Goal: Information Seeking & Learning: Learn about a topic

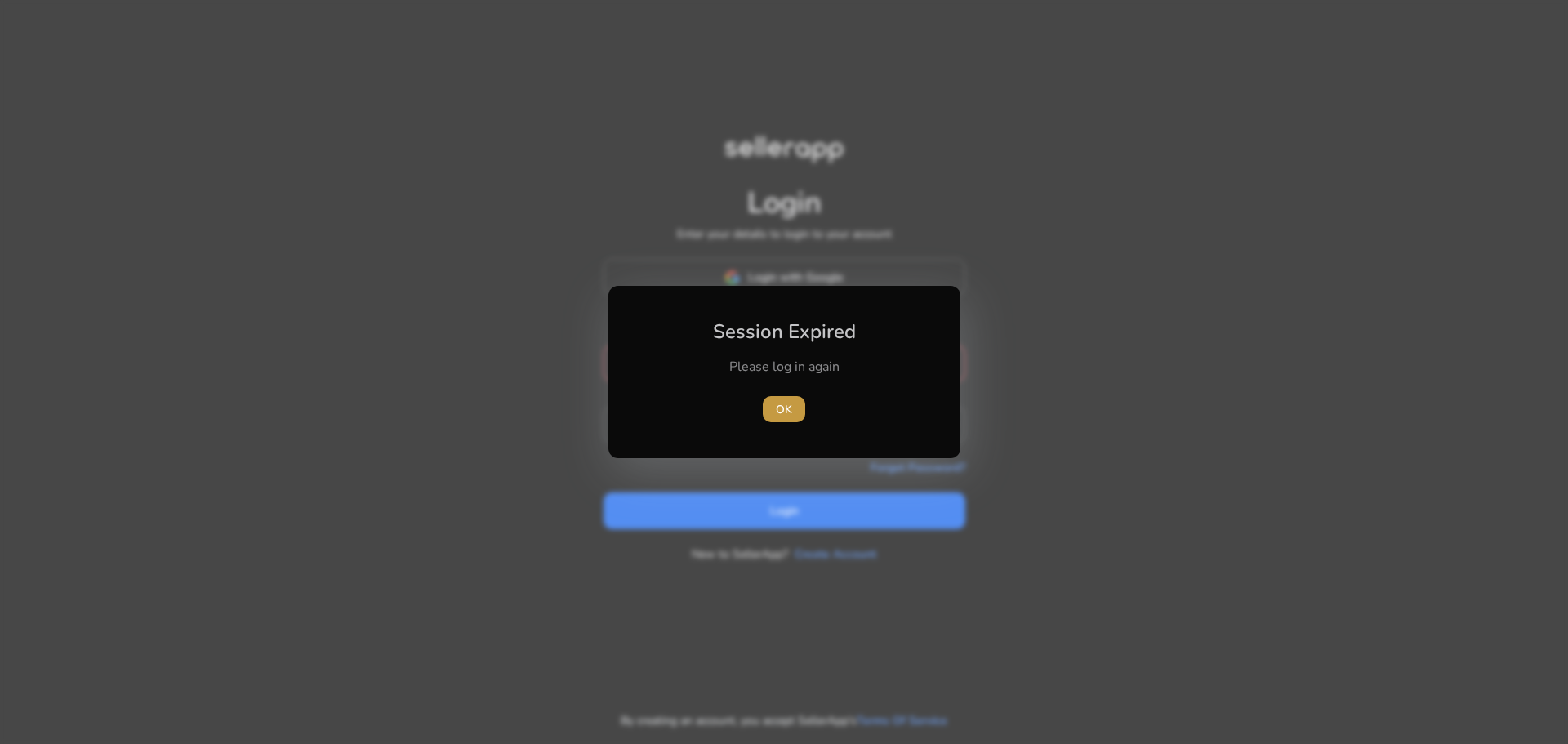
click at [790, 416] on span "OK" at bounding box center [784, 410] width 17 height 17
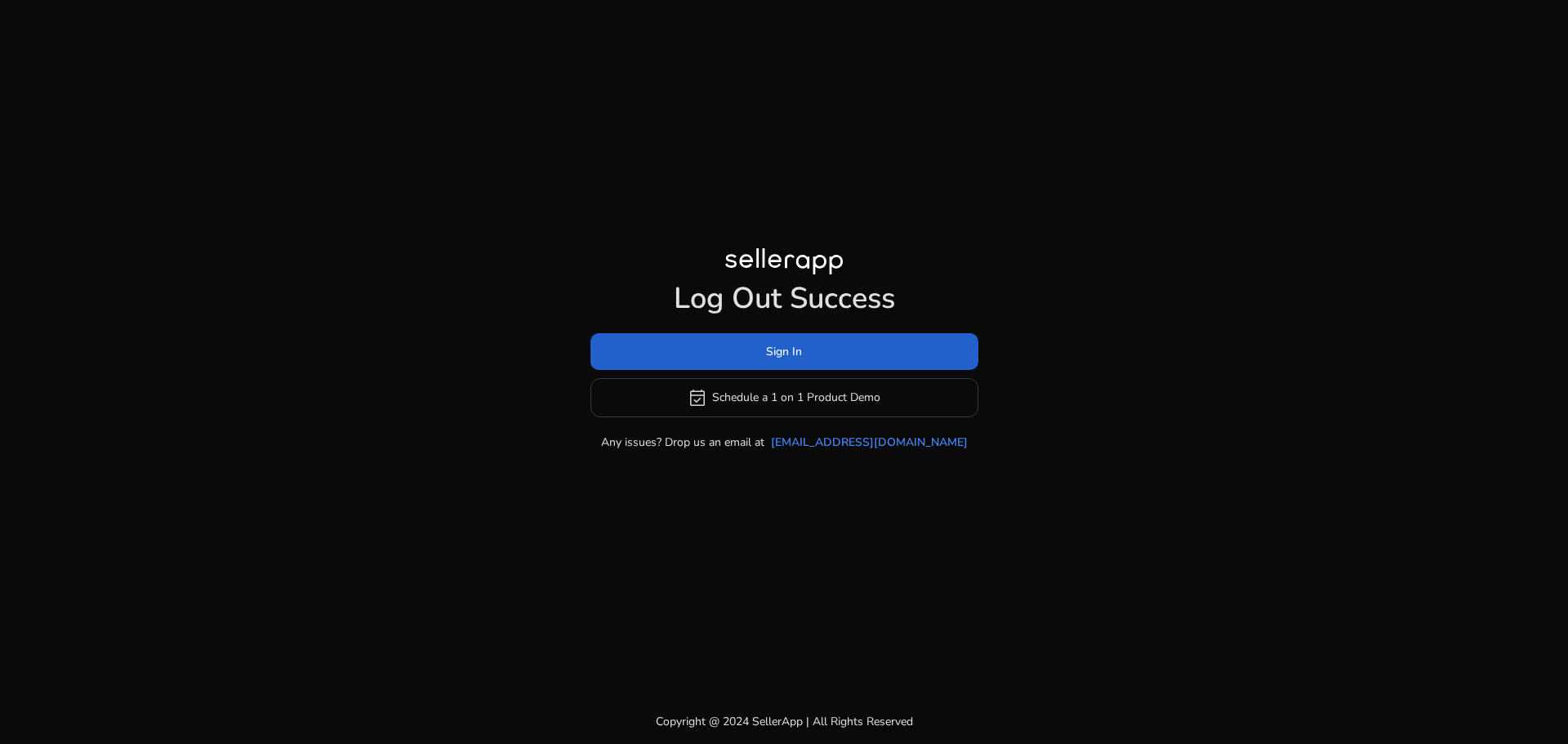
click at [807, 355] on span at bounding box center [784, 351] width 388 height 39
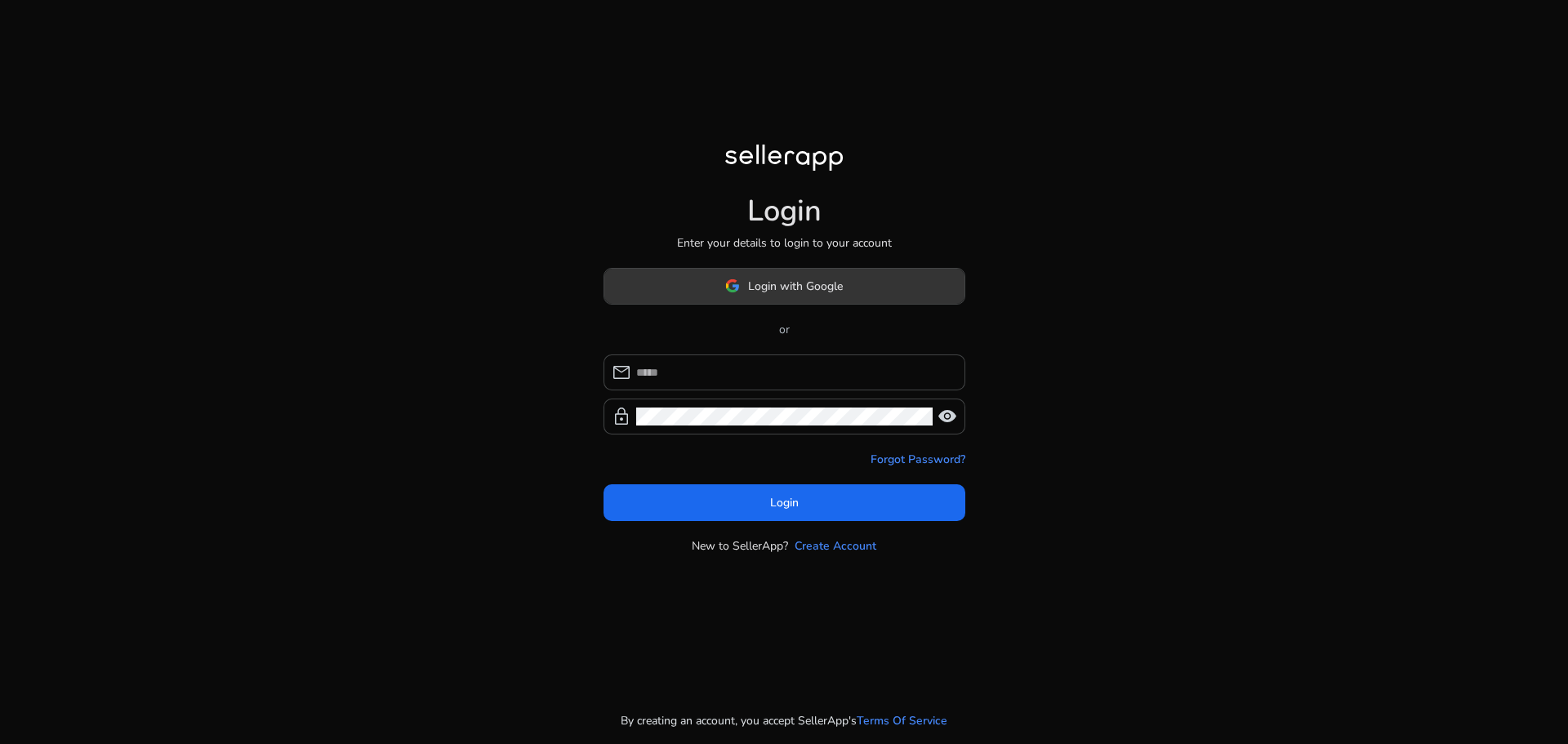
click at [846, 287] on span at bounding box center [784, 286] width 360 height 39
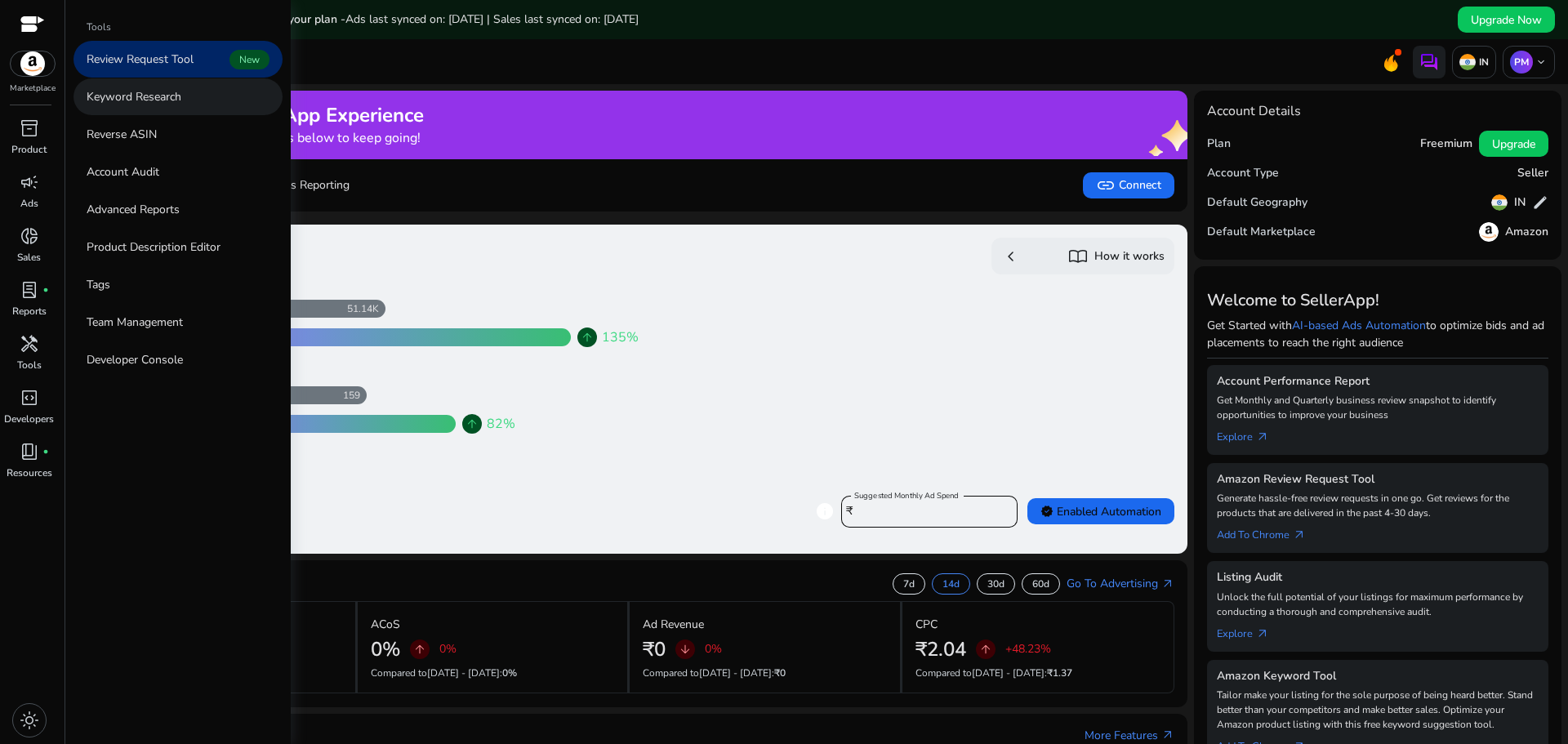
click at [164, 102] on p "Keyword Research" at bounding box center [133, 96] width 95 height 17
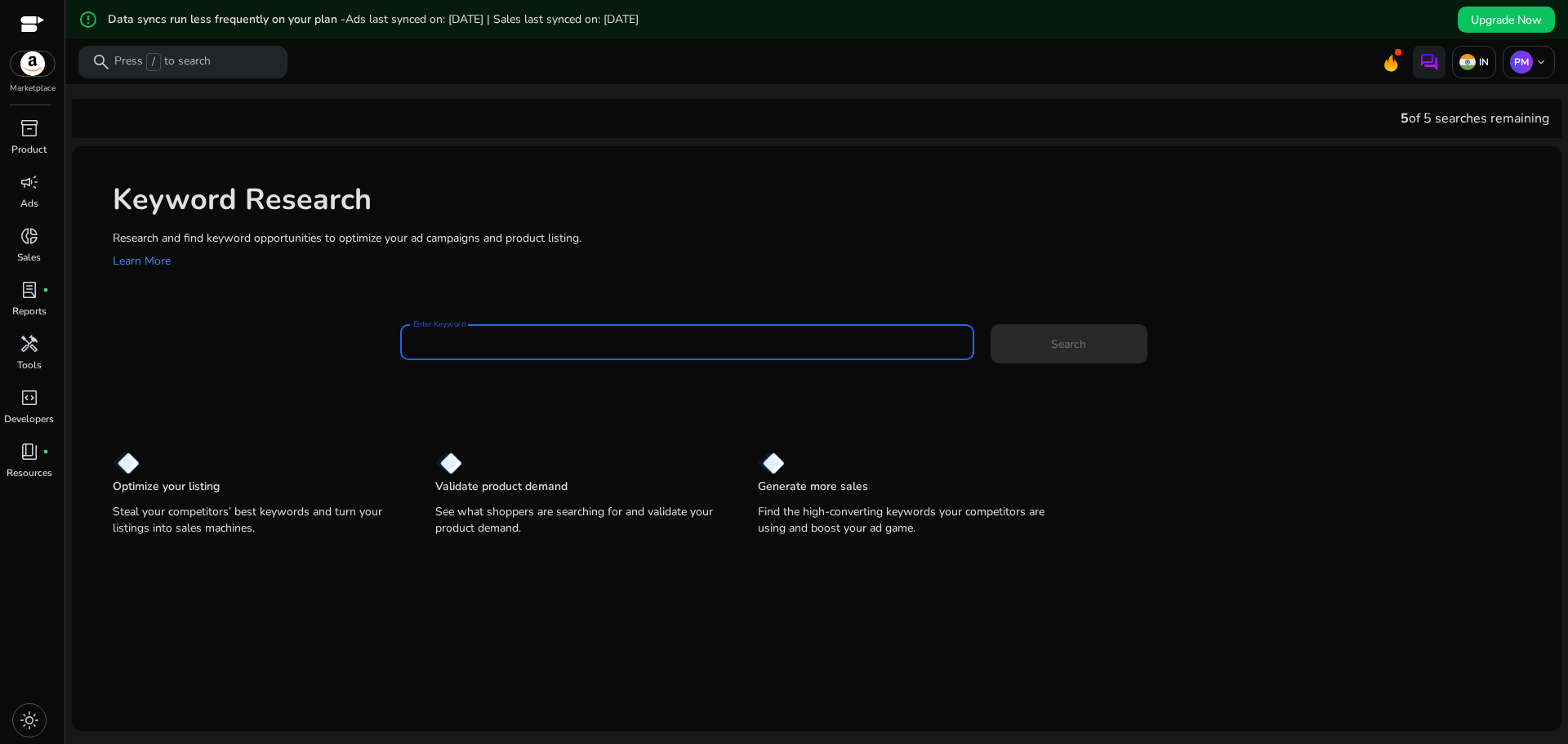
click at [478, 349] on input "Enter Keyword" at bounding box center [687, 343] width 548 height 18
drag, startPoint x: 484, startPoint y: 341, endPoint x: 397, endPoint y: 349, distance: 87.4
click at [397, 349] on div "**********" at bounding box center [830, 351] width 1436 height 53
drag, startPoint x: 554, startPoint y: 344, endPoint x: 368, endPoint y: 339, distance: 186.1
click at [369, 342] on div "**********" at bounding box center [830, 351] width 1436 height 53
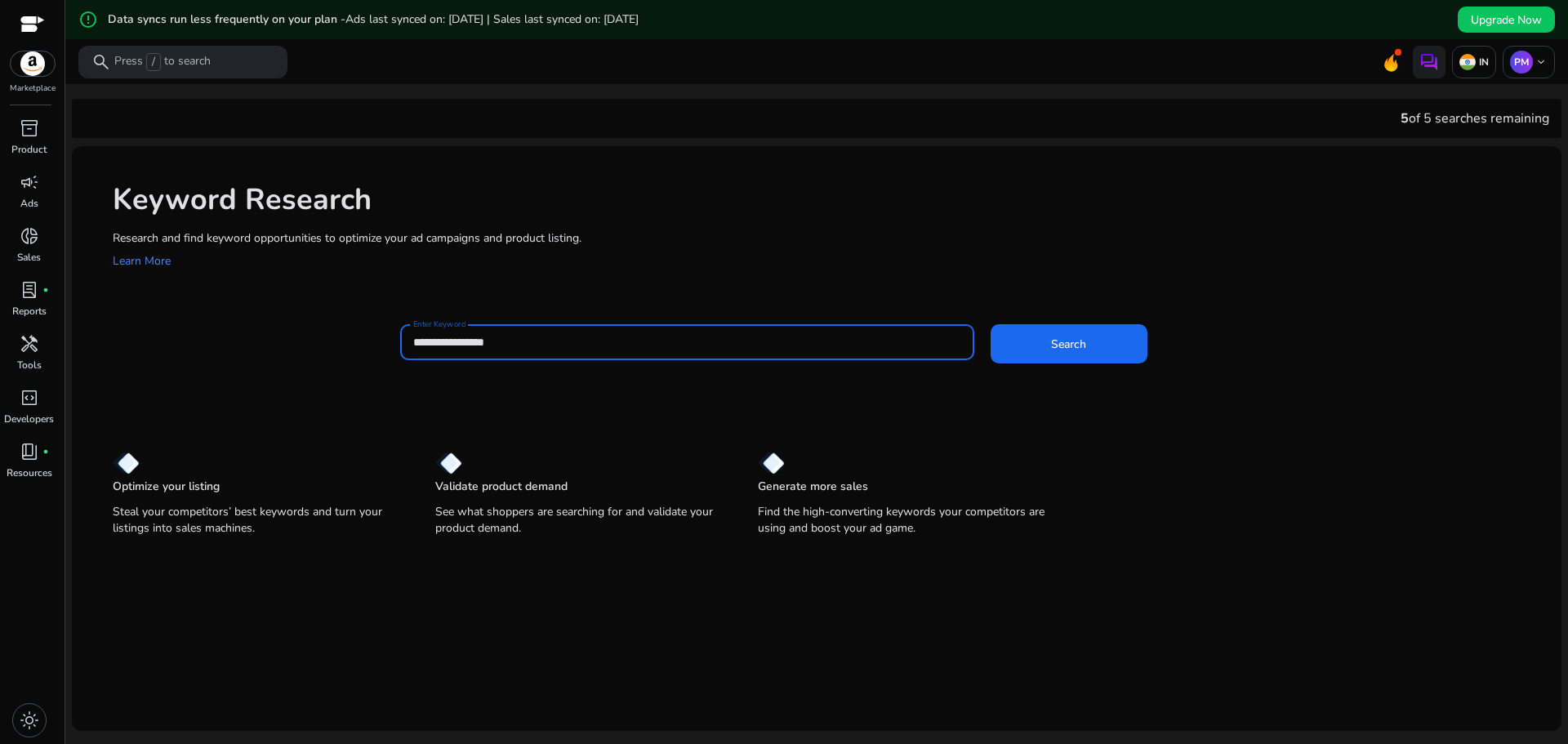
drag, startPoint x: 572, startPoint y: 343, endPoint x: 386, endPoint y: 344, distance: 186.0
click at [386, 344] on div "**********" at bounding box center [830, 351] width 1436 height 53
type input "**********"
click at [1019, 332] on span at bounding box center [1069, 344] width 157 height 39
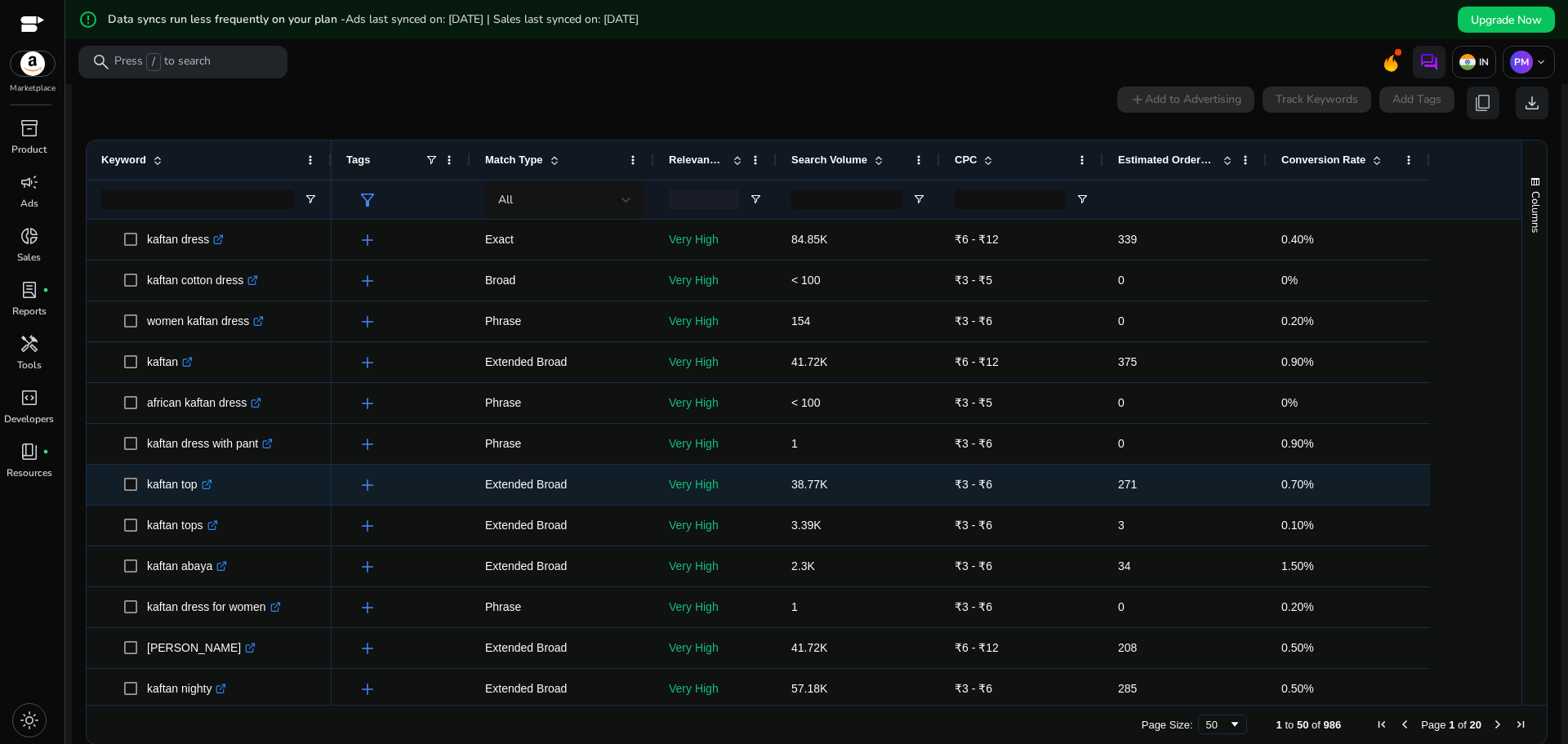
scroll to position [233, 0]
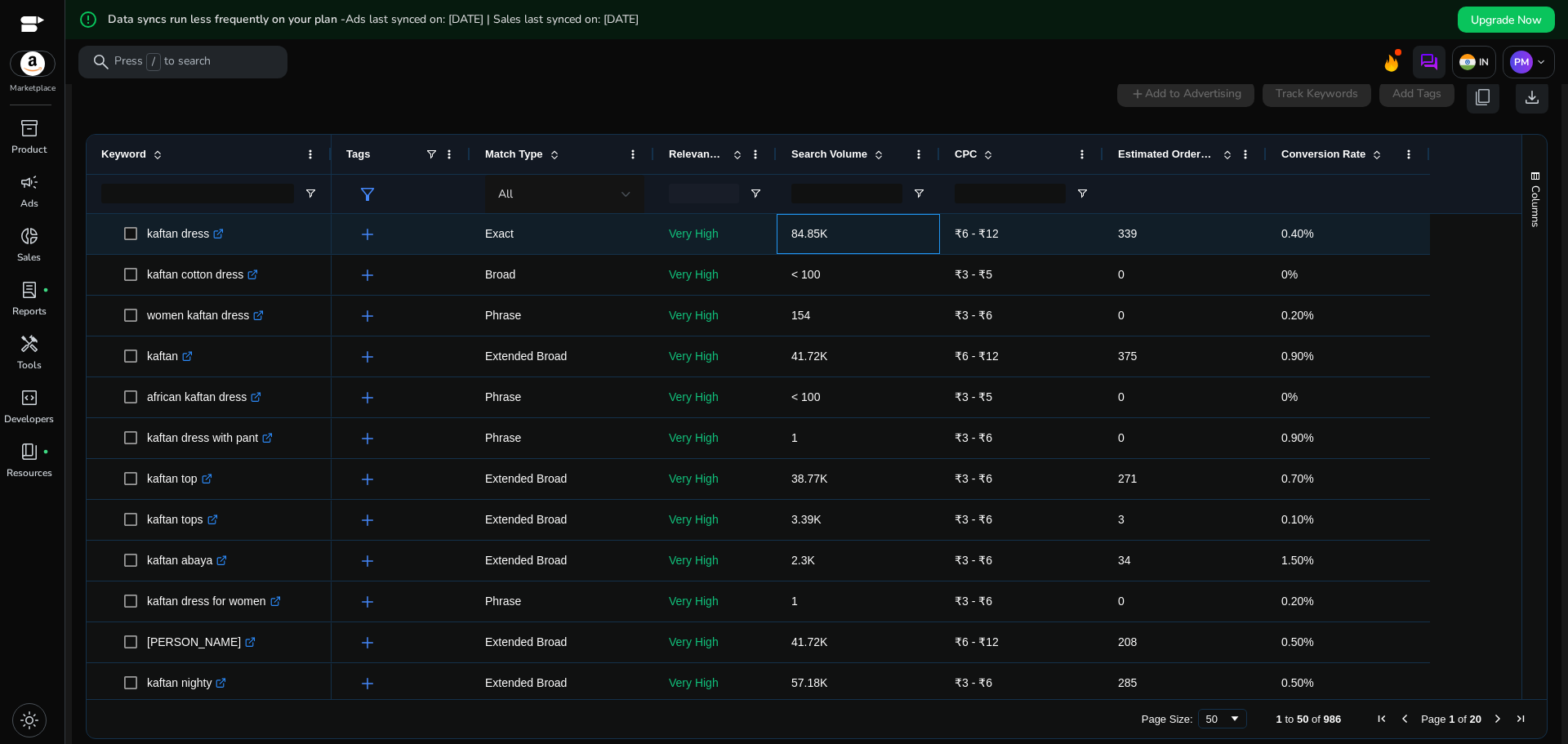
drag, startPoint x: 840, startPoint y: 232, endPoint x: 782, endPoint y: 232, distance: 58.0
click at [782, 232] on div "84.85K" at bounding box center [859, 234] width 164 height 40
click at [788, 234] on div "84.85K" at bounding box center [859, 234] width 164 height 40
drag, startPoint x: 209, startPoint y: 239, endPoint x: 148, endPoint y: 242, distance: 61.1
click at [148, 242] on p "kaftan dress .st0{fill:#2c8af8}" at bounding box center [186, 234] width 77 height 33
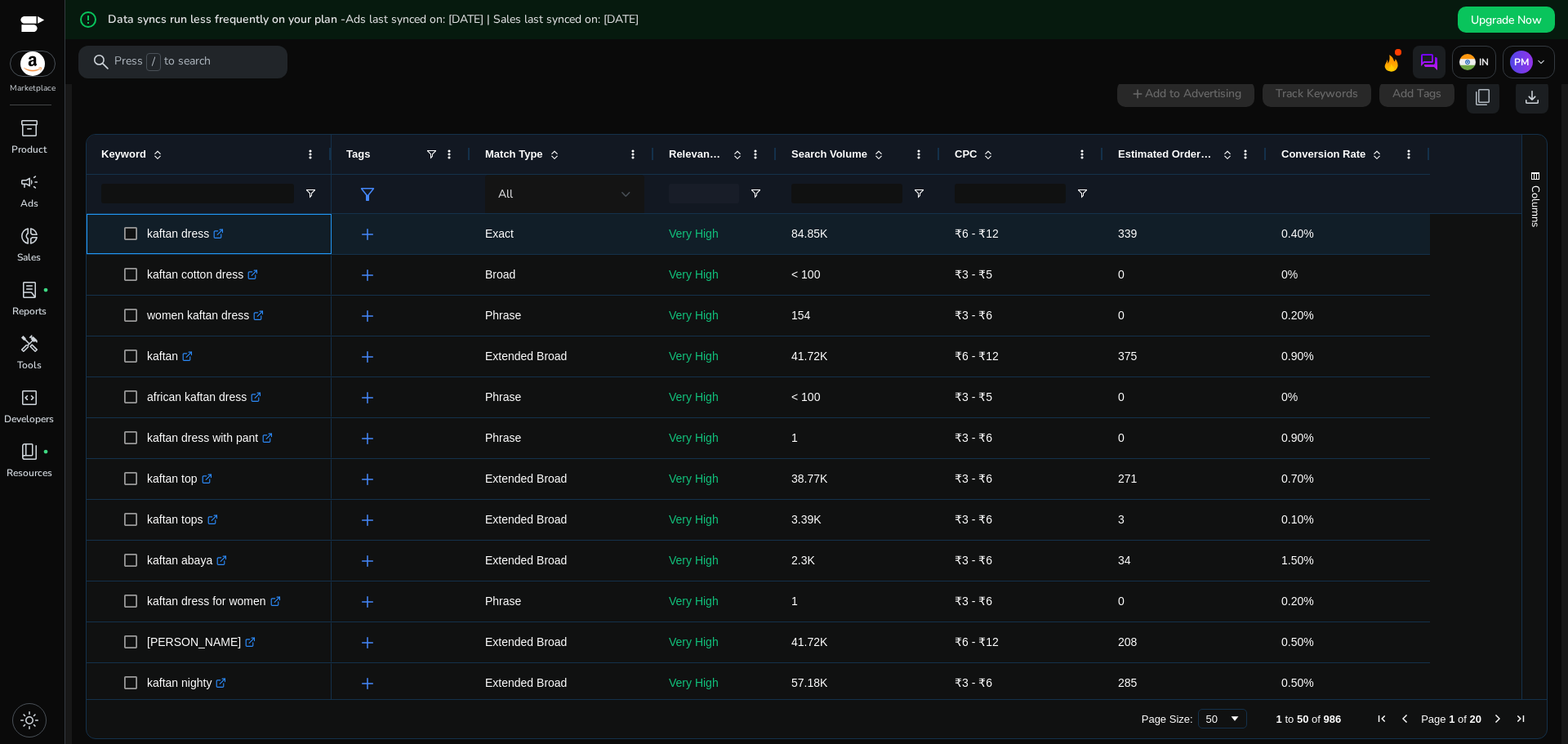
copy p "kaftan dress"
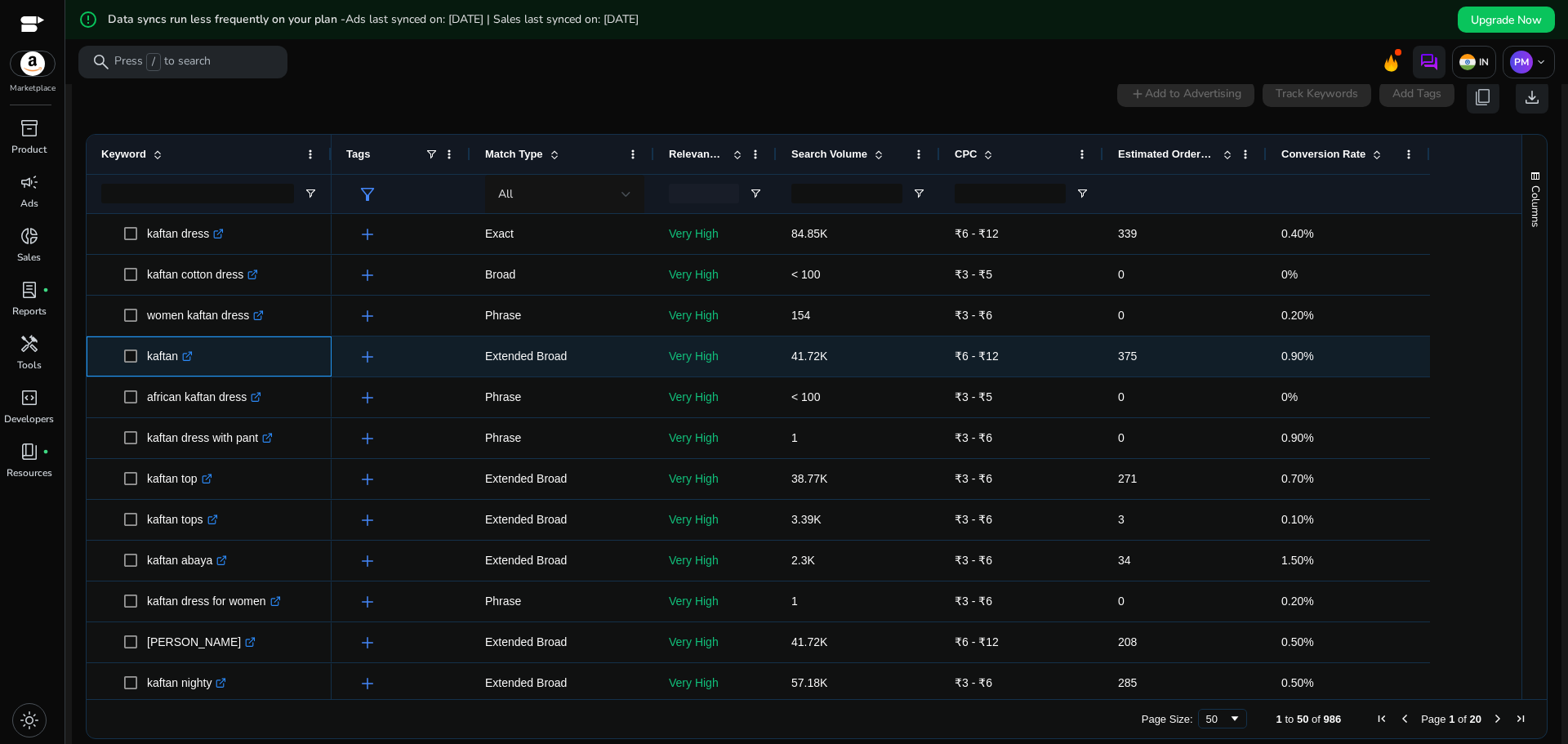
drag, startPoint x: 143, startPoint y: 365, endPoint x: 180, endPoint y: 365, distance: 37.0
click at [180, 365] on span "kaftan .st0{fill:#2c8af8}" at bounding box center [220, 356] width 193 height 33
copy span "kaftan"
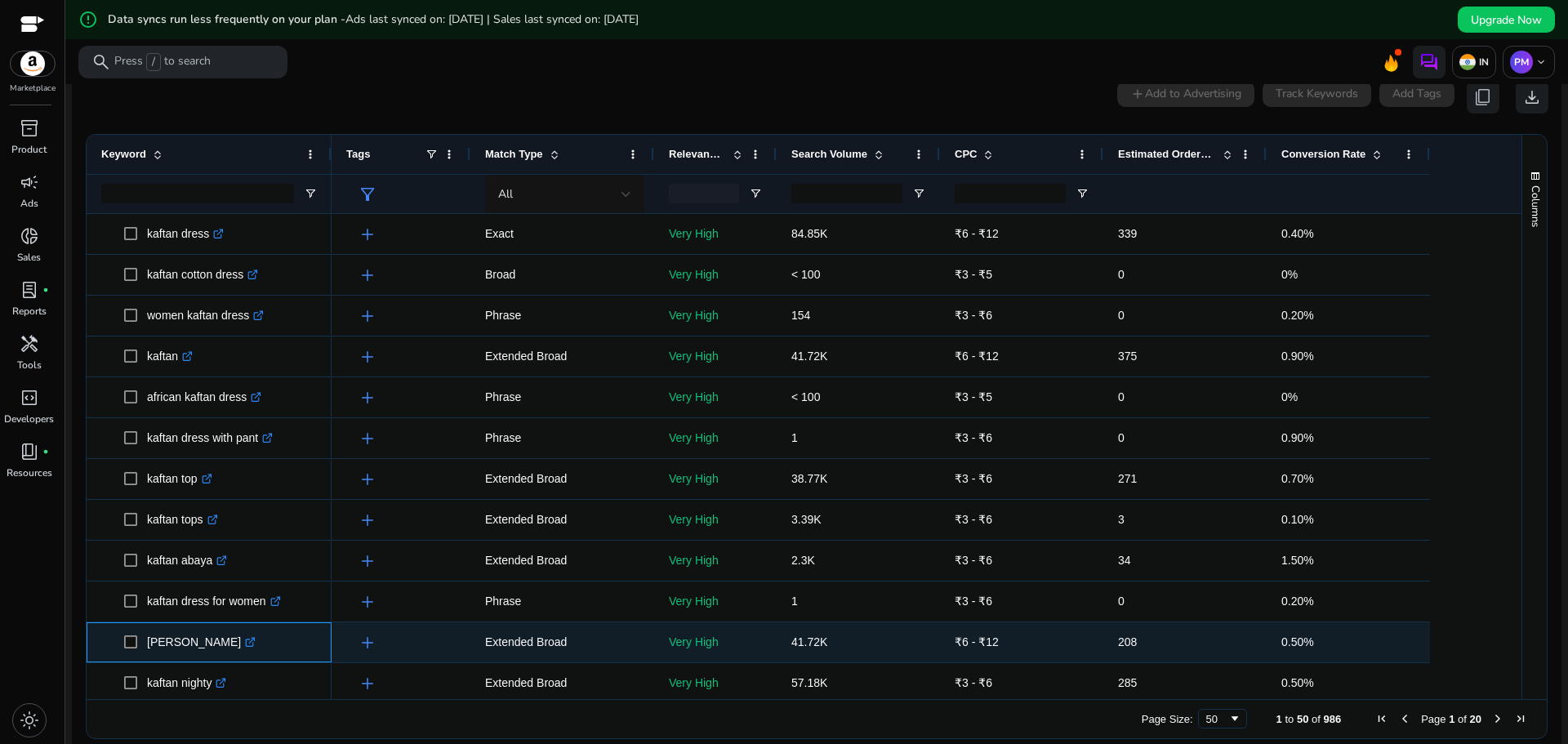
drag, startPoint x: 148, startPoint y: 648, endPoint x: 209, endPoint y: 656, distance: 61.5
click at [209, 656] on p "[PERSON_NAME] .st0{fill:#2c8af8}" at bounding box center [201, 642] width 108 height 33
copy p "[PERSON_NAME]"
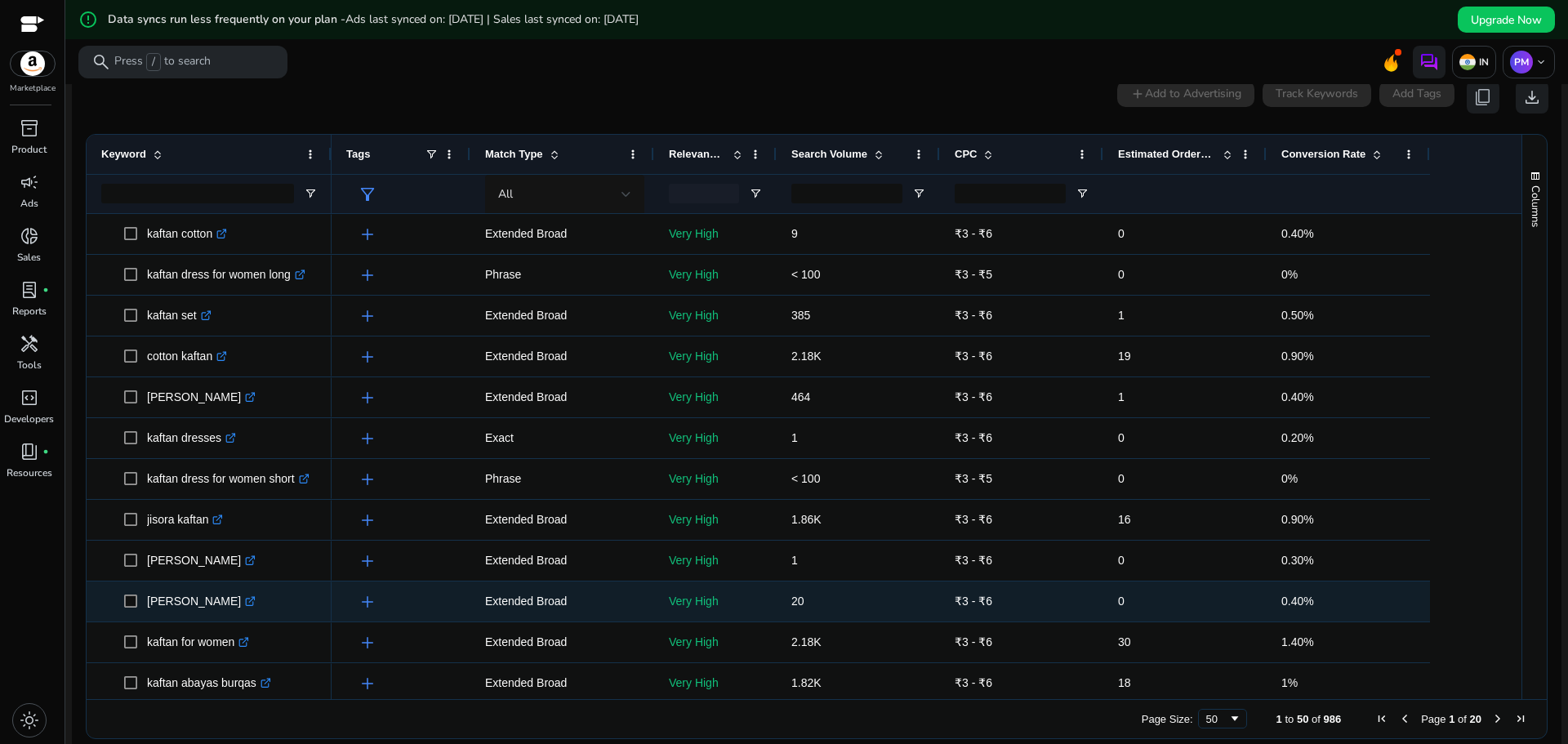
scroll to position [653, 0]
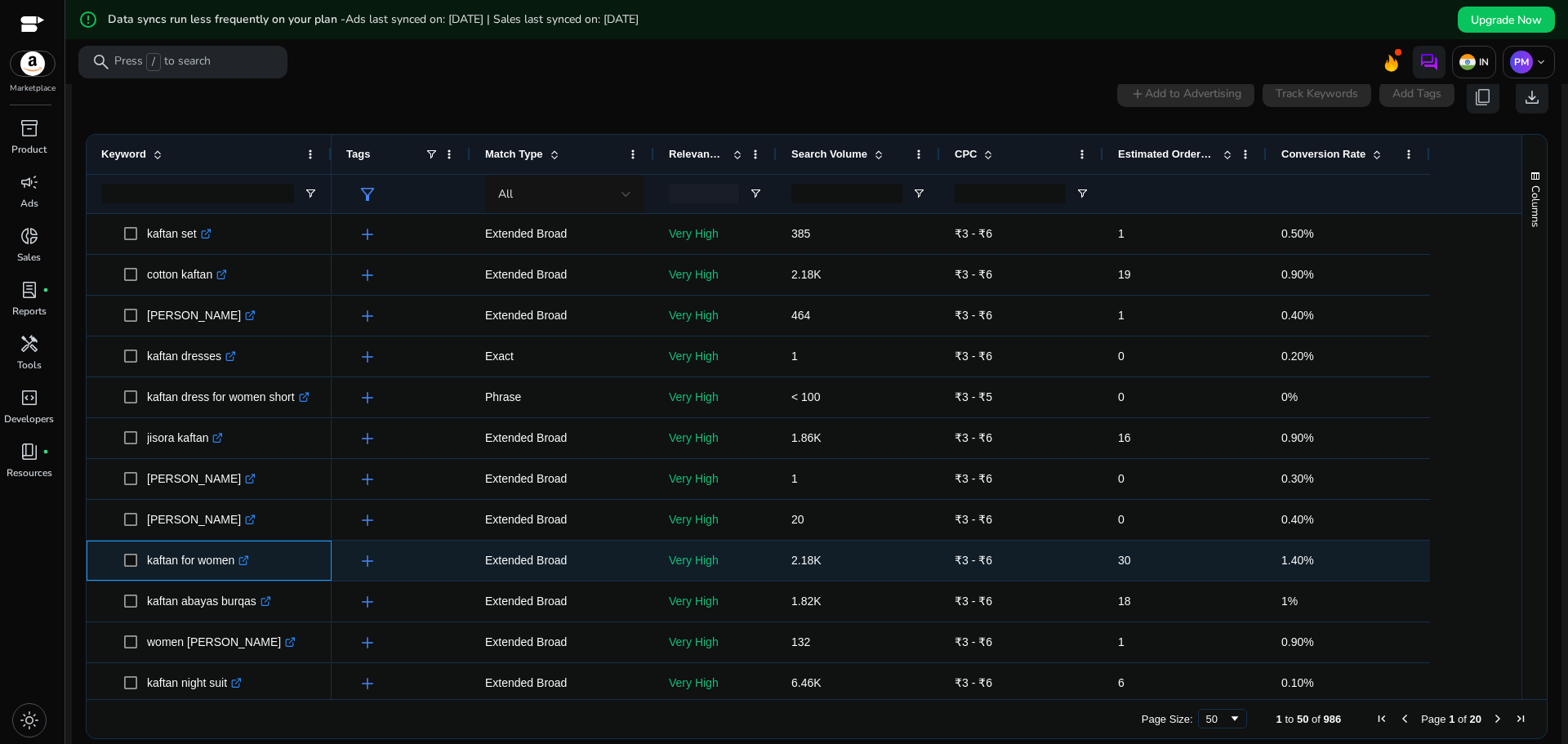
drag, startPoint x: 143, startPoint y: 569, endPoint x: 238, endPoint y: 568, distance: 95.0
click at [238, 568] on span "kaftan for women .st0{fill:#2c8af8}" at bounding box center [220, 560] width 193 height 33
copy span "kaftan for women"
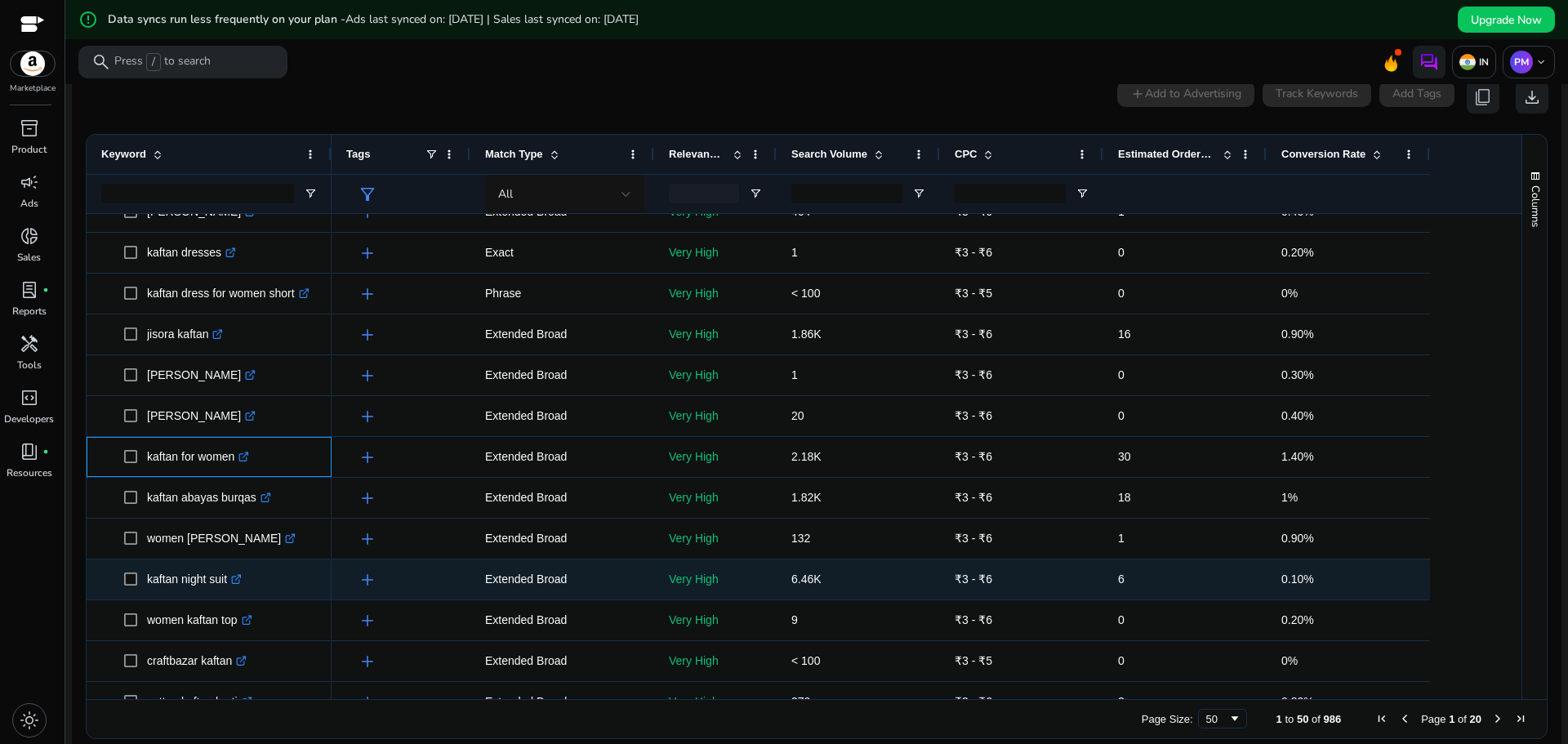
scroll to position [898, 0]
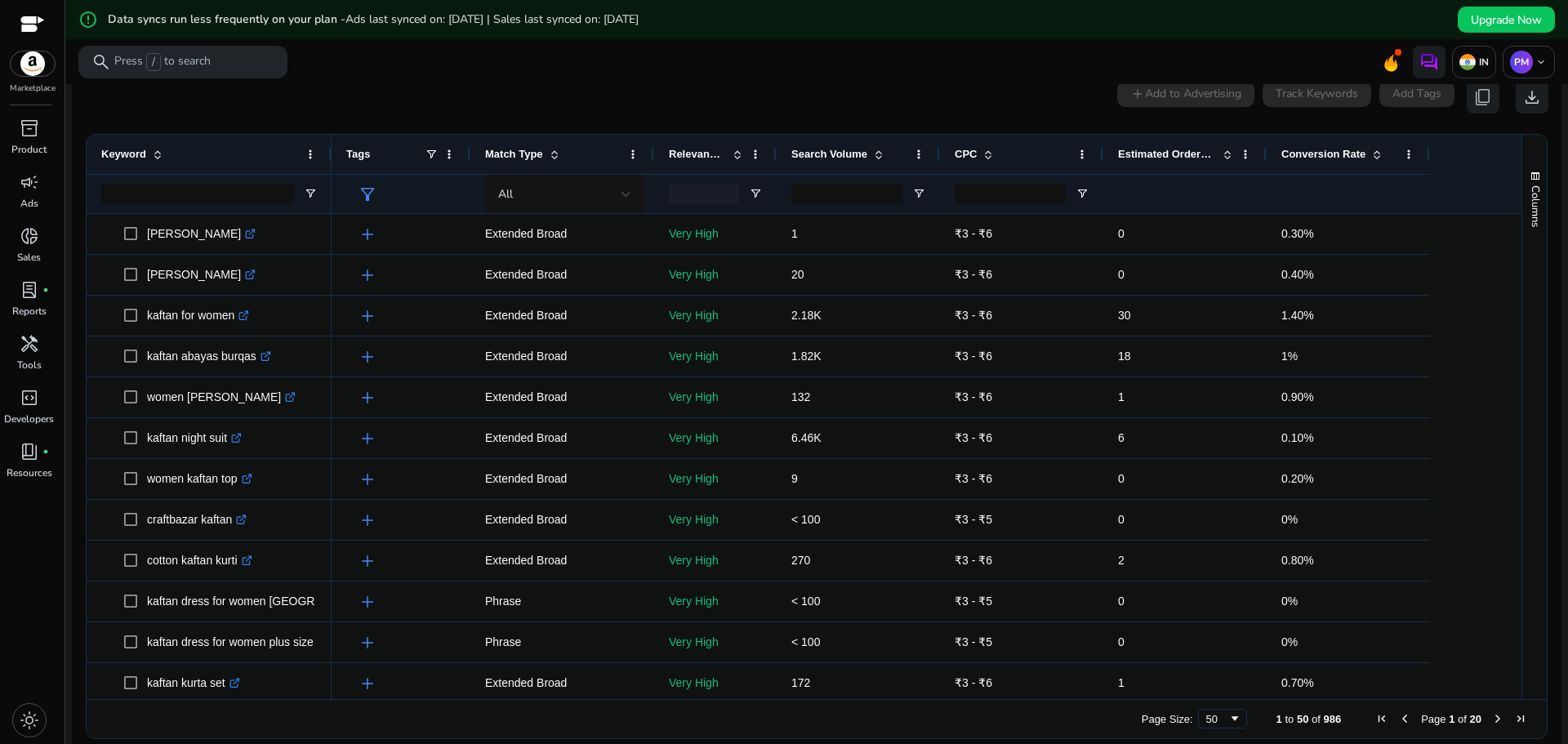
click at [846, 151] on span "Search Volume" at bounding box center [829, 153] width 76 height 12
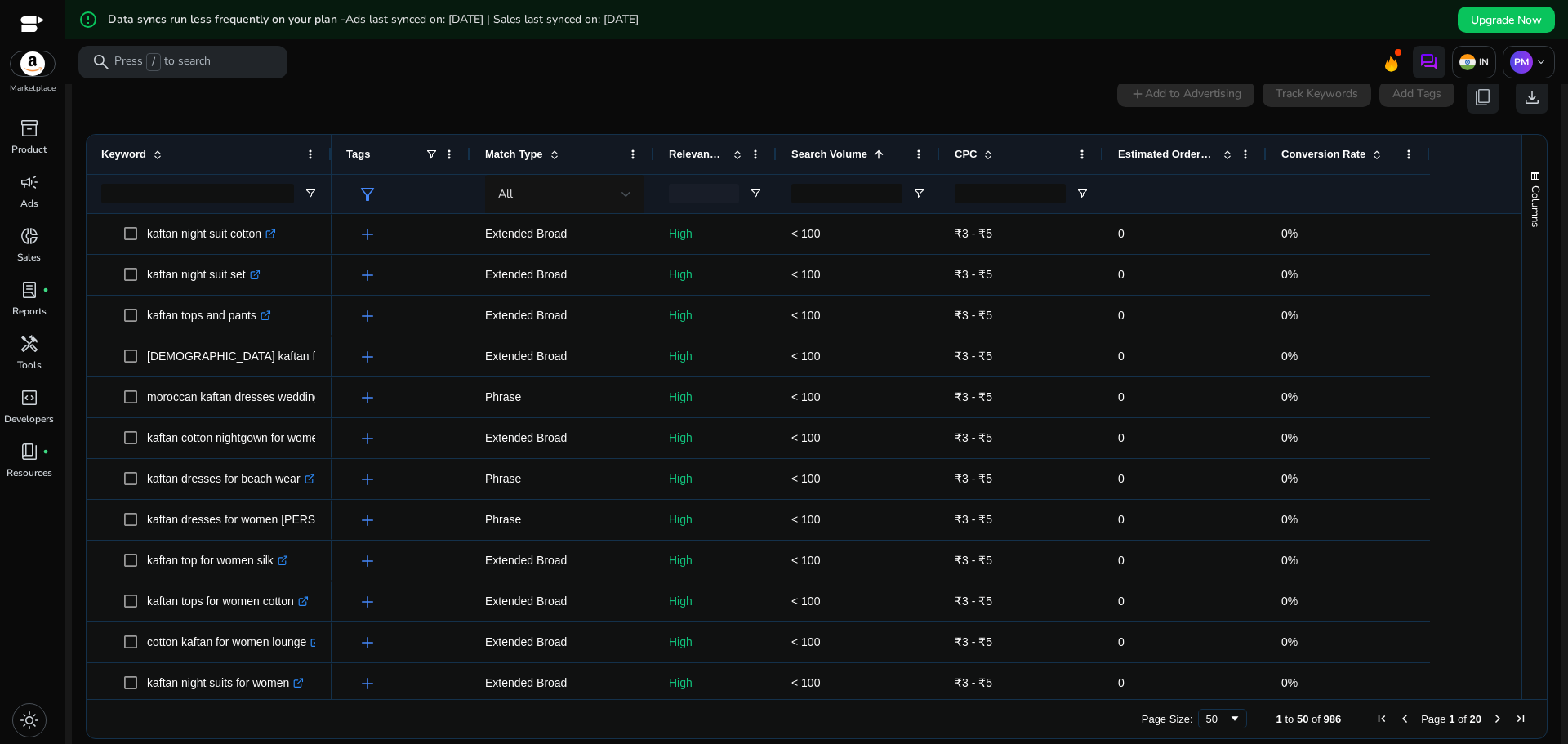
click at [847, 151] on span "Search Volume" at bounding box center [829, 153] width 76 height 12
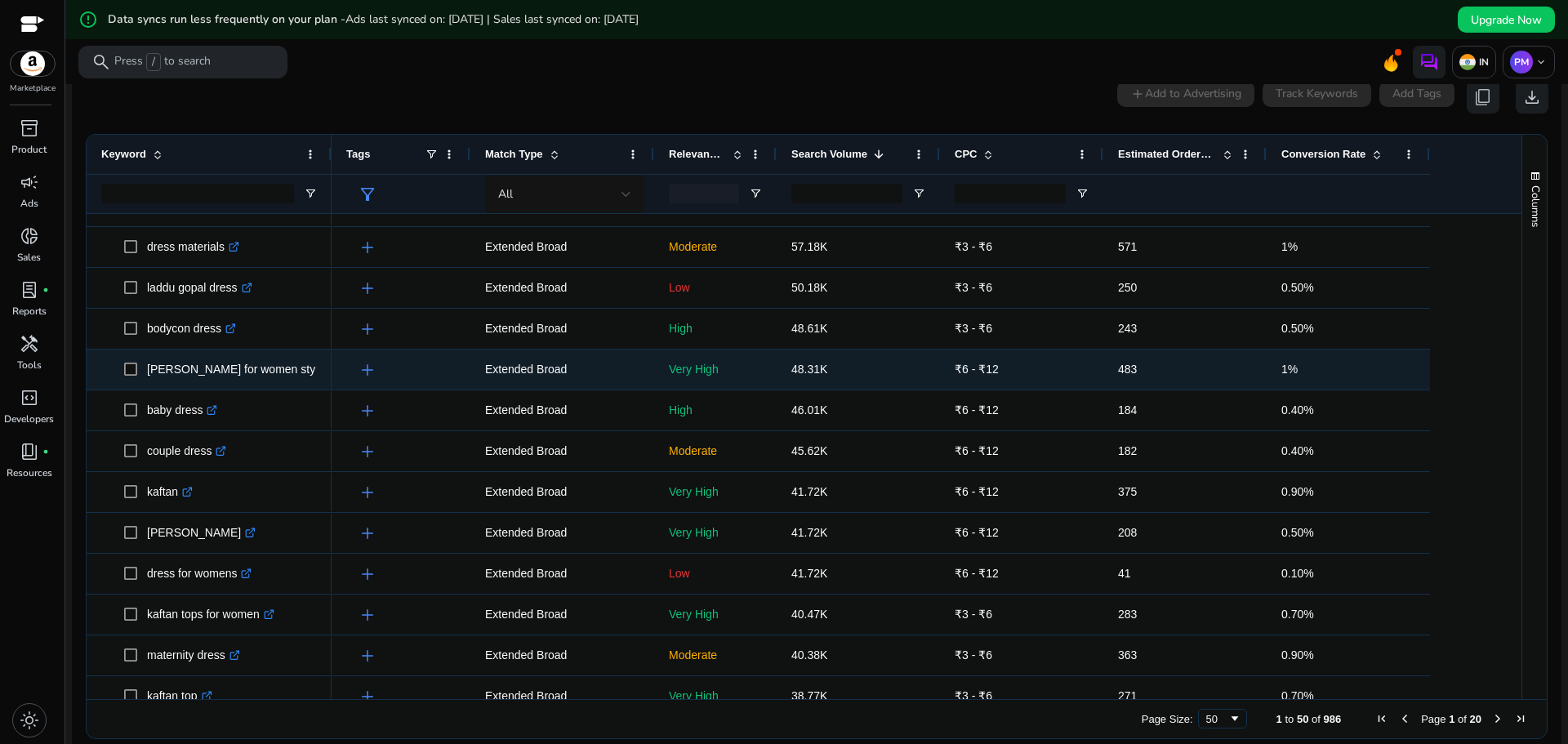
scroll to position [653, 0]
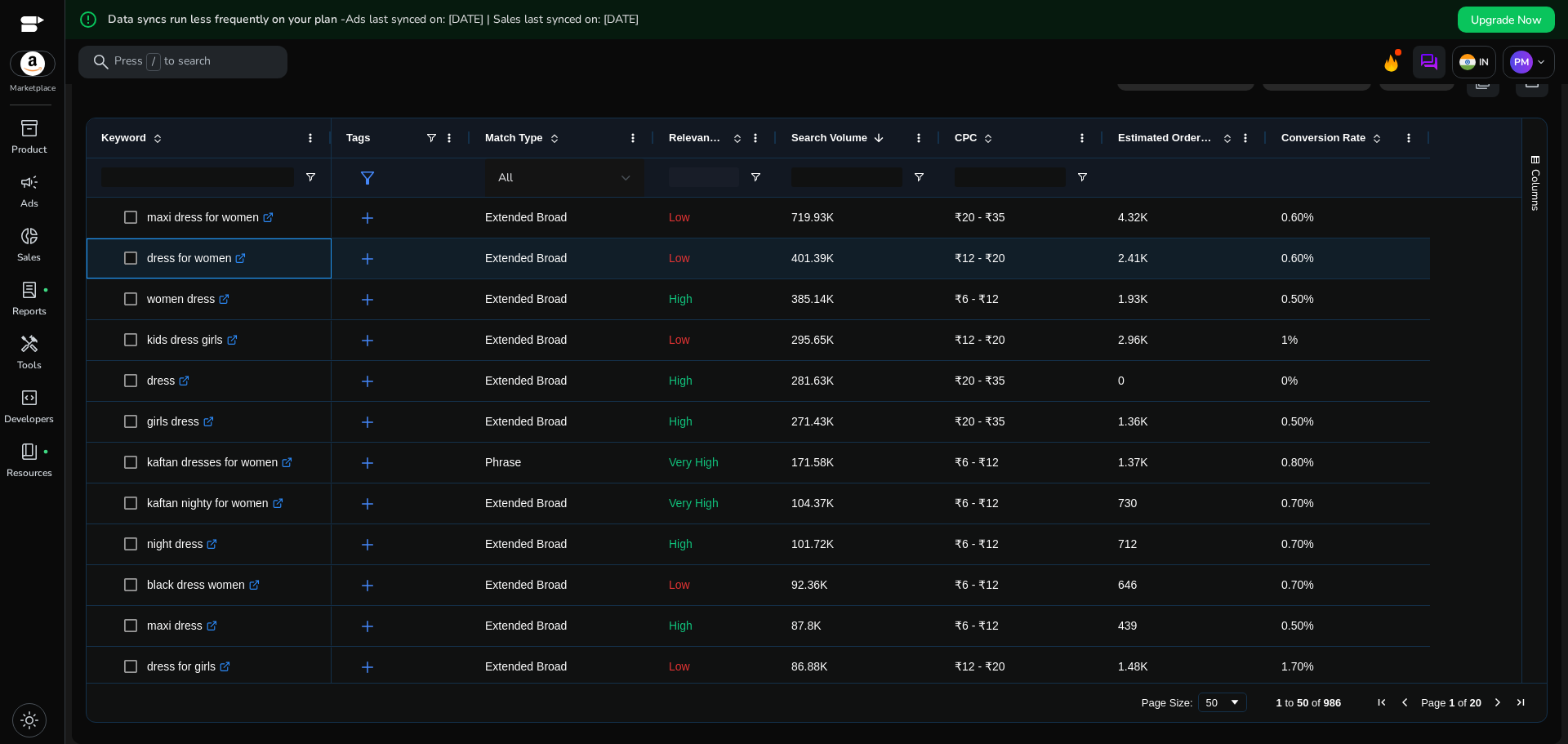
drag, startPoint x: 218, startPoint y: 273, endPoint x: 140, endPoint y: 265, distance: 78.4
click at [140, 265] on span "dress for women .st0{fill:#2c8af8}" at bounding box center [220, 258] width 193 height 33
copy span "dress for women"
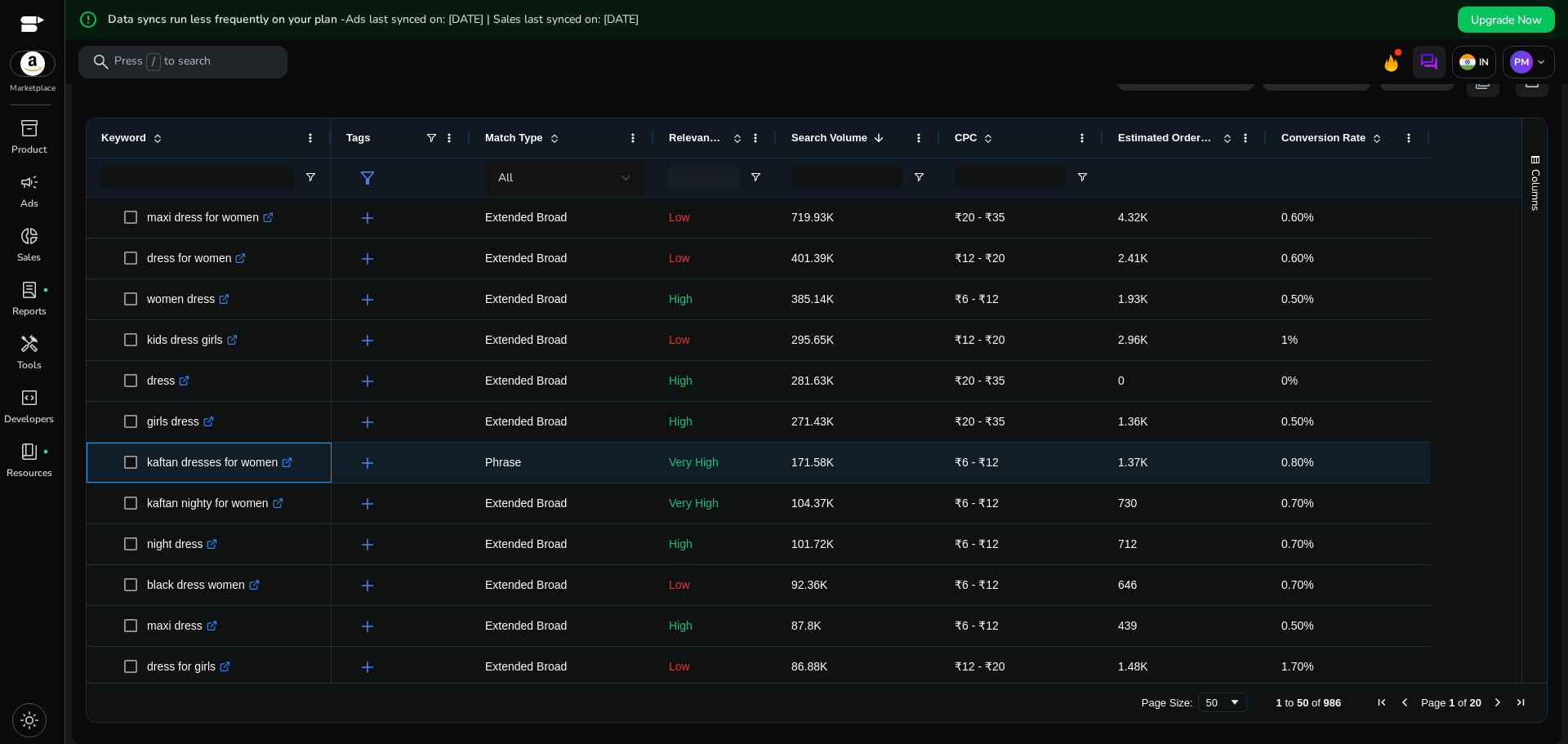
drag, startPoint x: 144, startPoint y: 475, endPoint x: 277, endPoint y: 475, distance: 133.0
click at [277, 475] on span "kaftan dresses for women .st0{fill:#2c8af8}" at bounding box center [220, 462] width 193 height 33
copy span "kaftan dresses for women"
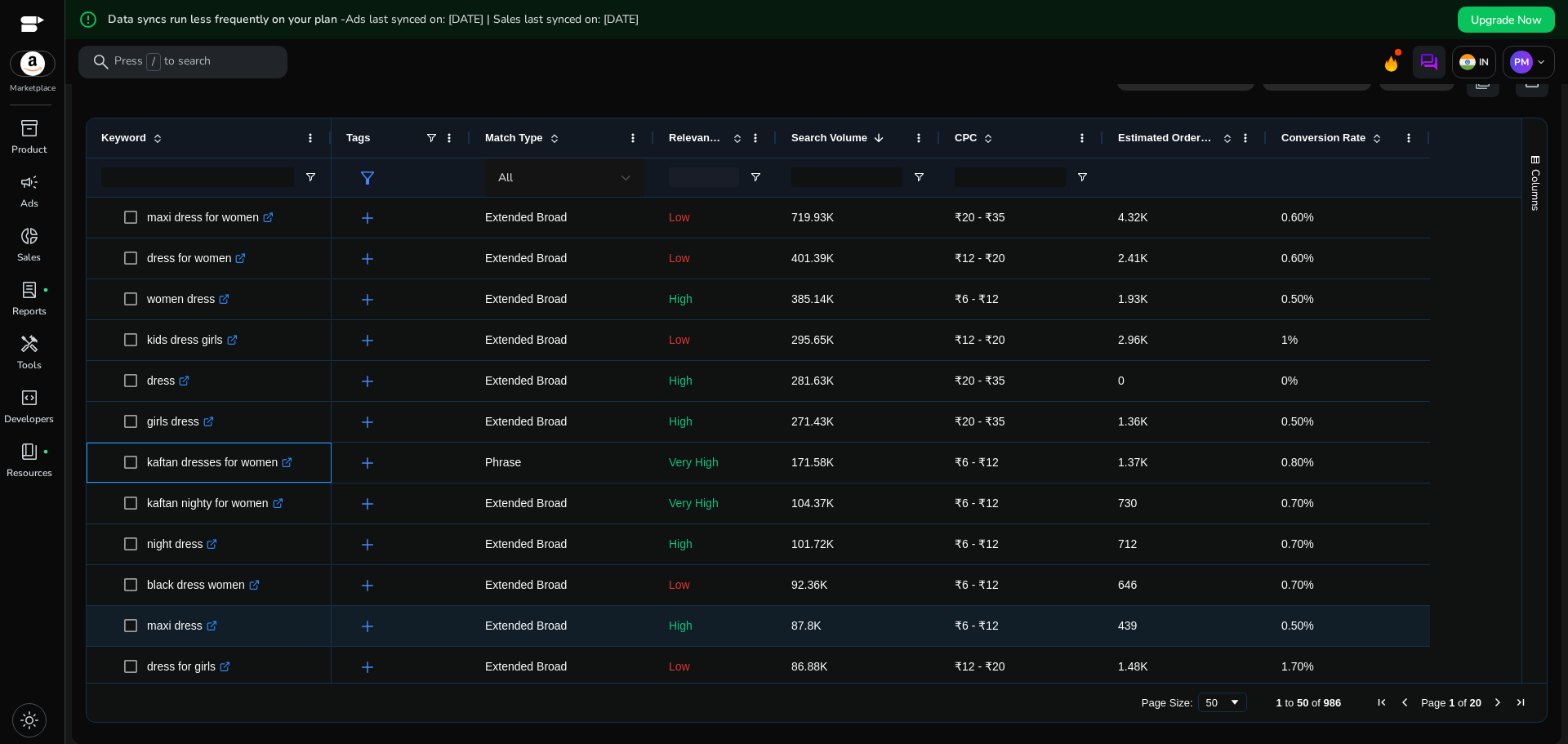
scroll to position [82, 0]
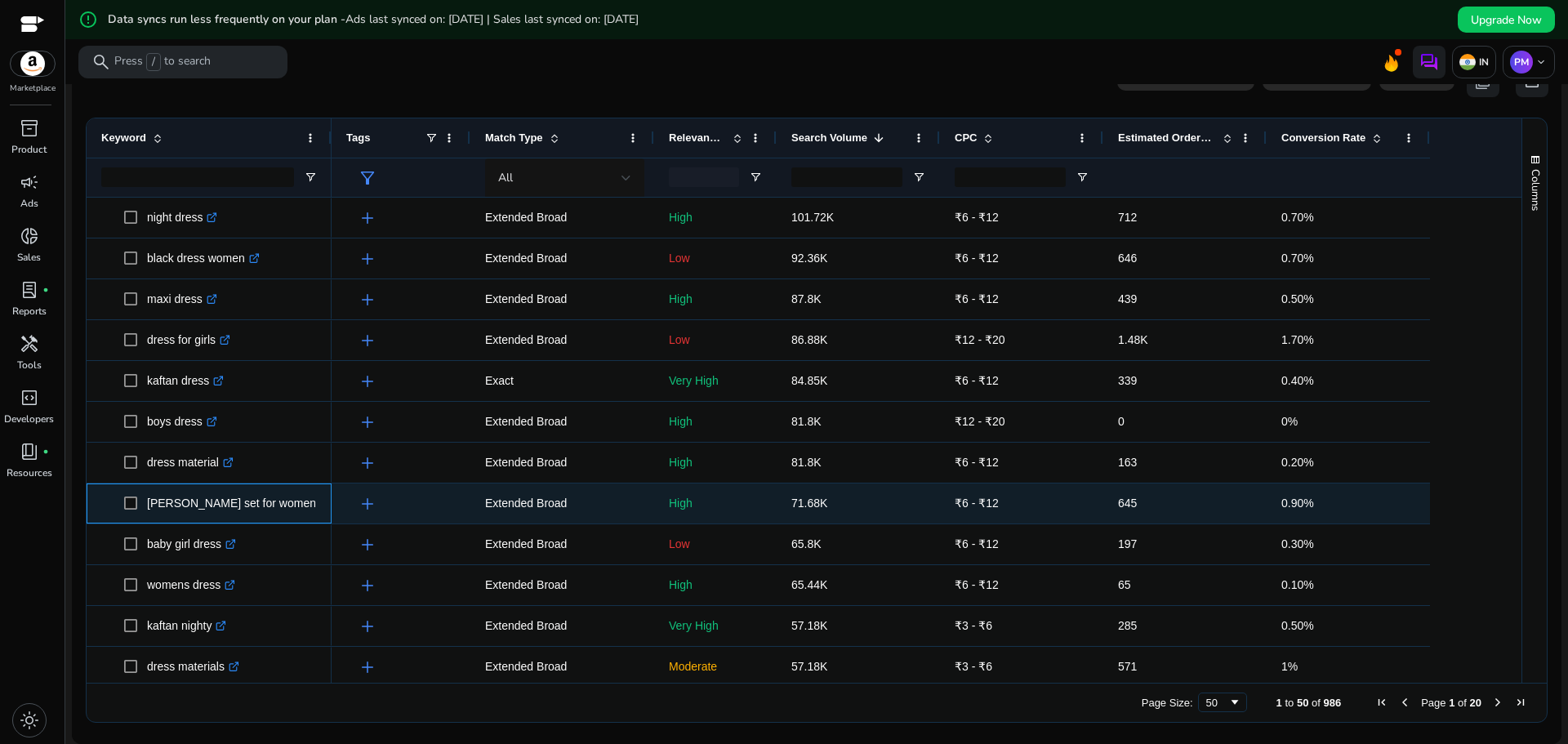
drag, startPoint x: 147, startPoint y: 515, endPoint x: 283, endPoint y: 516, distance: 136.0
click at [283, 516] on p "[PERSON_NAME] set for women .st0{fill:#2c8af8}" at bounding box center [239, 503] width 184 height 33
copy p "[PERSON_NAME] set for women"
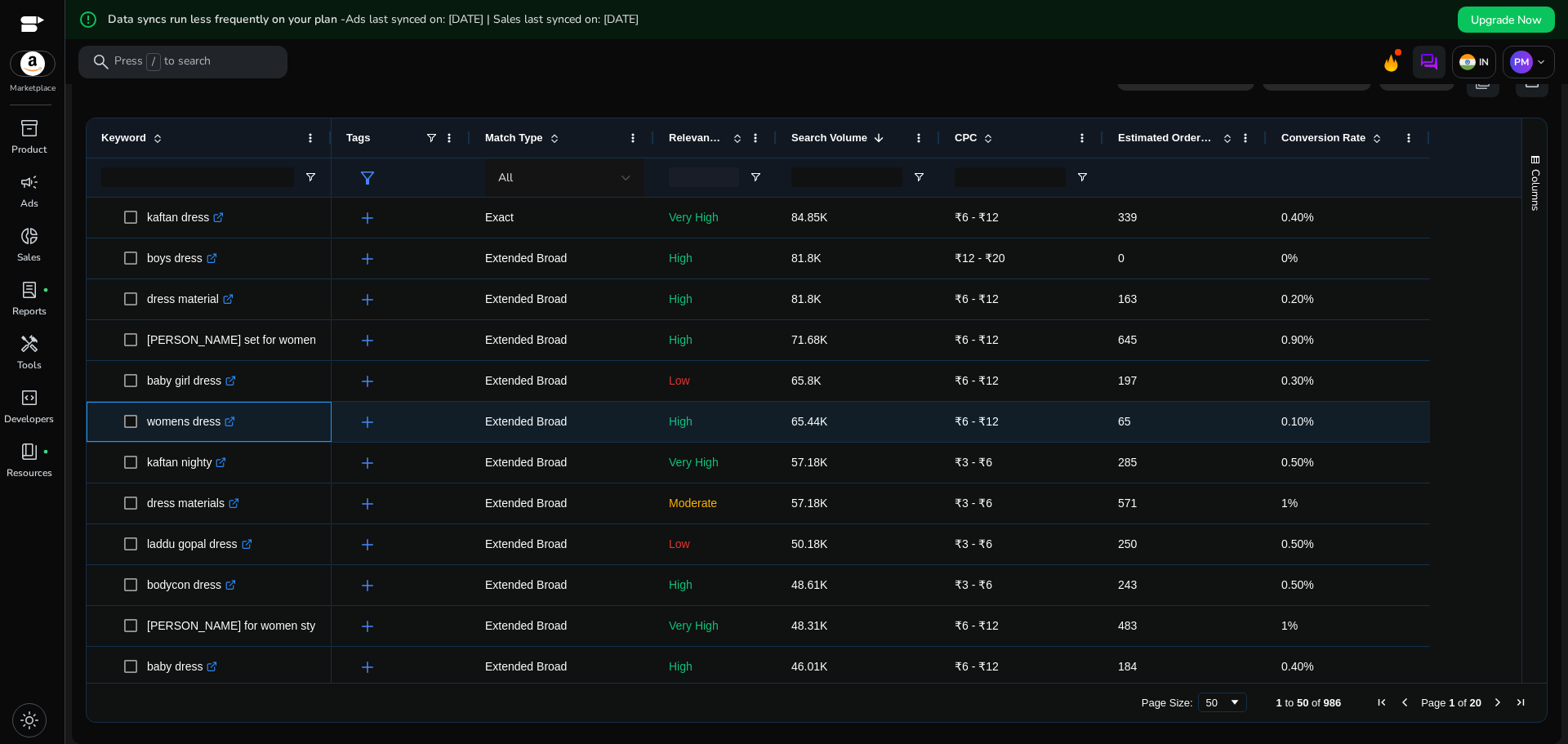
drag, startPoint x: 144, startPoint y: 434, endPoint x: 221, endPoint y: 431, distance: 77.1
click at [221, 431] on span "womens dress .st0{fill:#2c8af8}" at bounding box center [220, 422] width 193 height 33
copy span "womens dress"
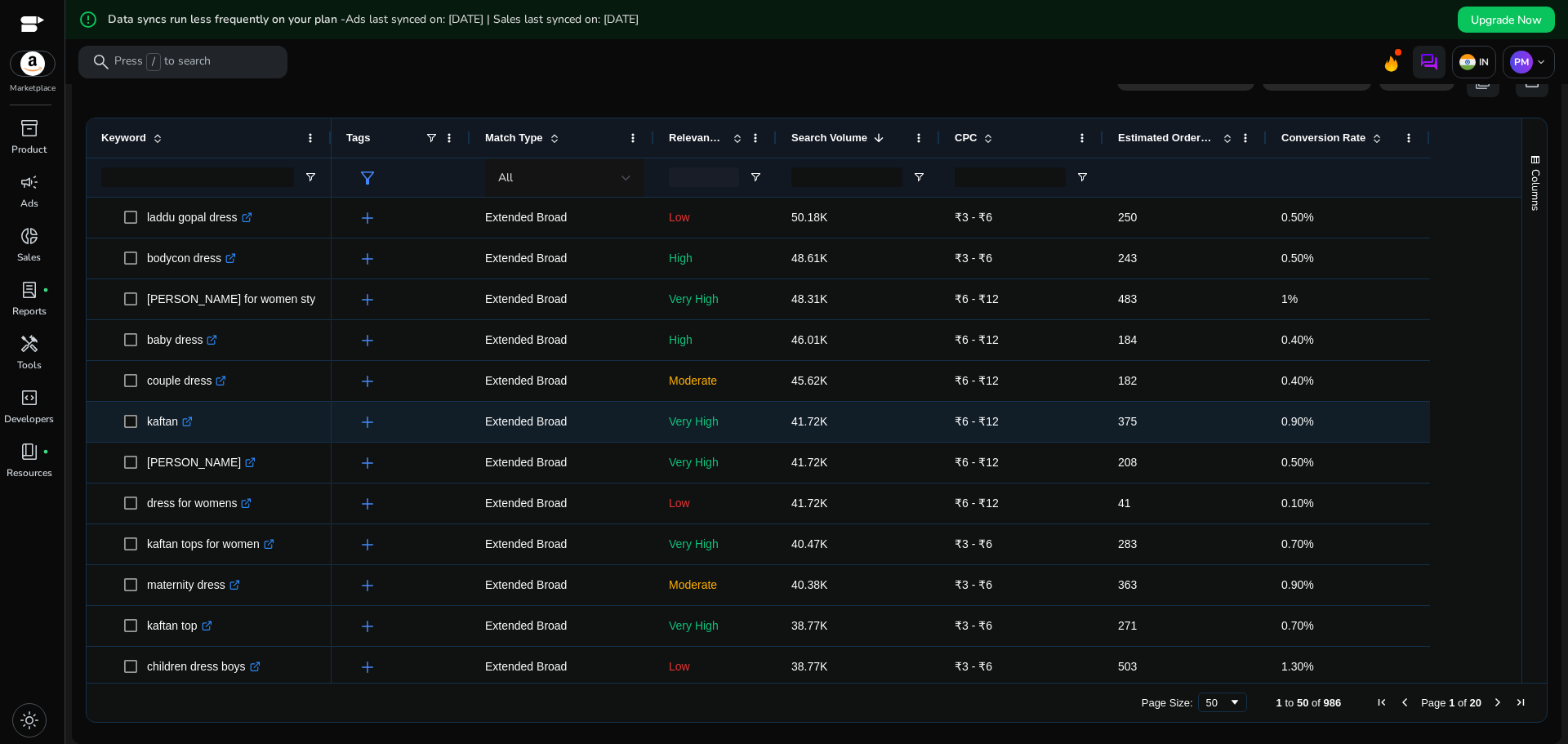
scroll to position [781, 0]
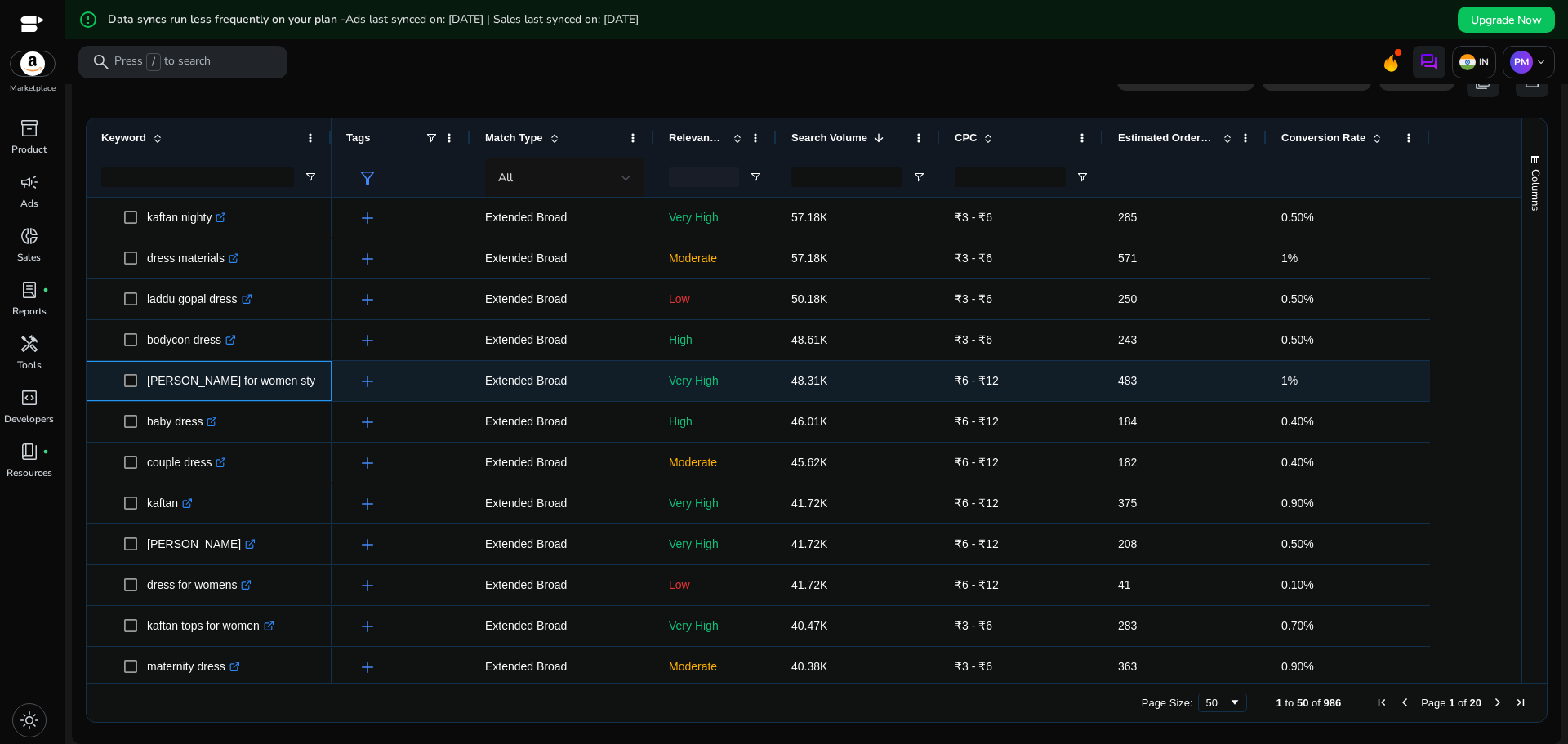
drag, startPoint x: 306, startPoint y: 389, endPoint x: 143, endPoint y: 381, distance: 163.2
click at [143, 381] on span "[PERSON_NAME] for women stylish .st0{fill:#2c8af8}" at bounding box center [220, 381] width 193 height 33
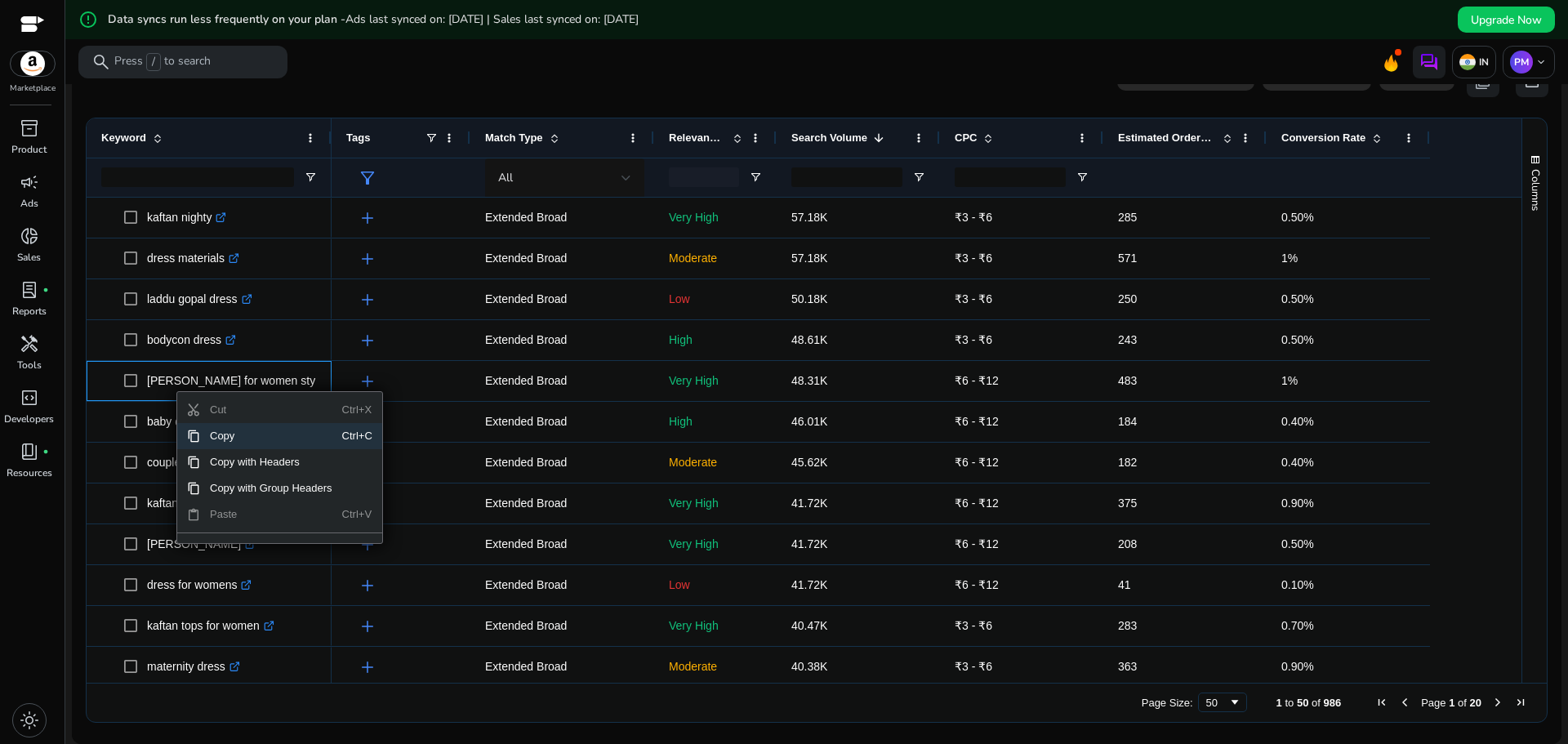
click at [221, 438] on span "Copy" at bounding box center [271, 436] width 142 height 26
